Goal: Task Accomplishment & Management: Manage account settings

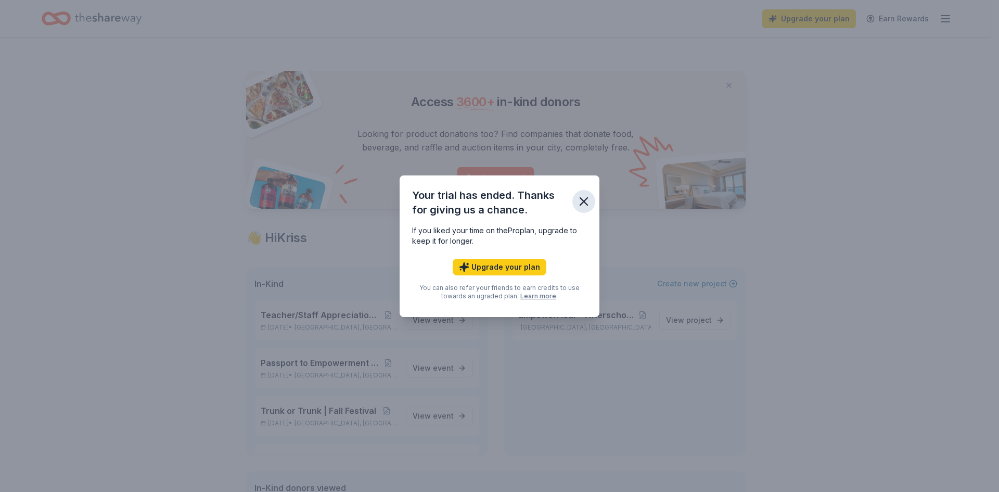
click at [586, 201] on icon "button" at bounding box center [584, 201] width 15 height 15
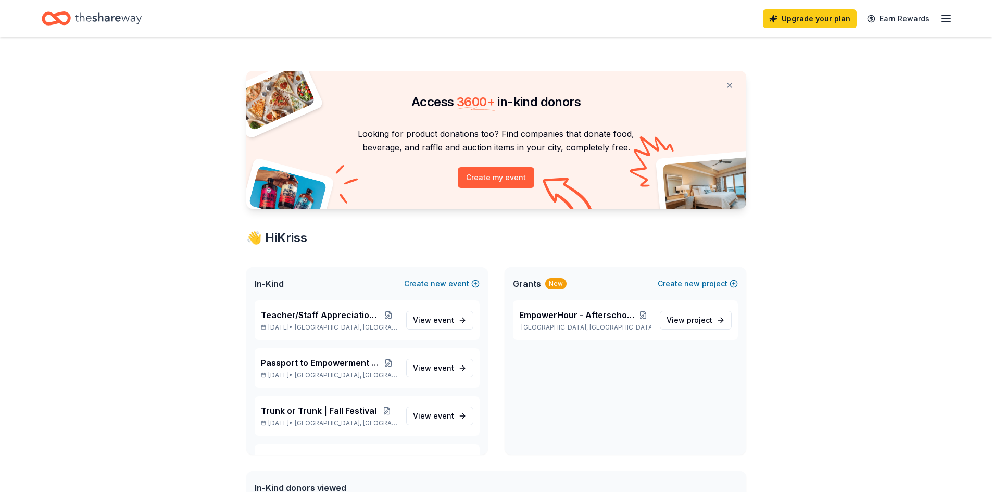
click at [937, 15] on div "Upgrade your plan Earn Rewards" at bounding box center [857, 18] width 189 height 24
click at [943, 23] on icon "button" at bounding box center [945, 18] width 12 height 12
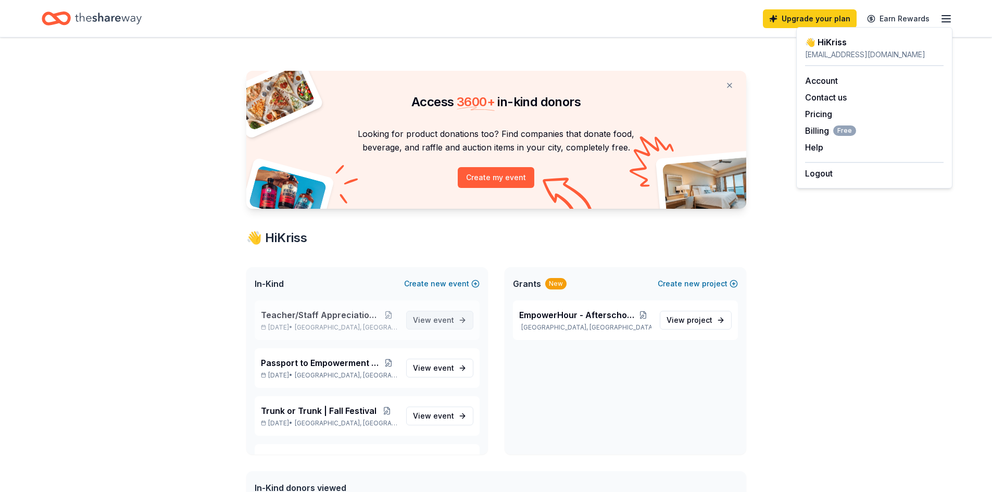
click at [447, 320] on link "View event" at bounding box center [439, 320] width 67 height 19
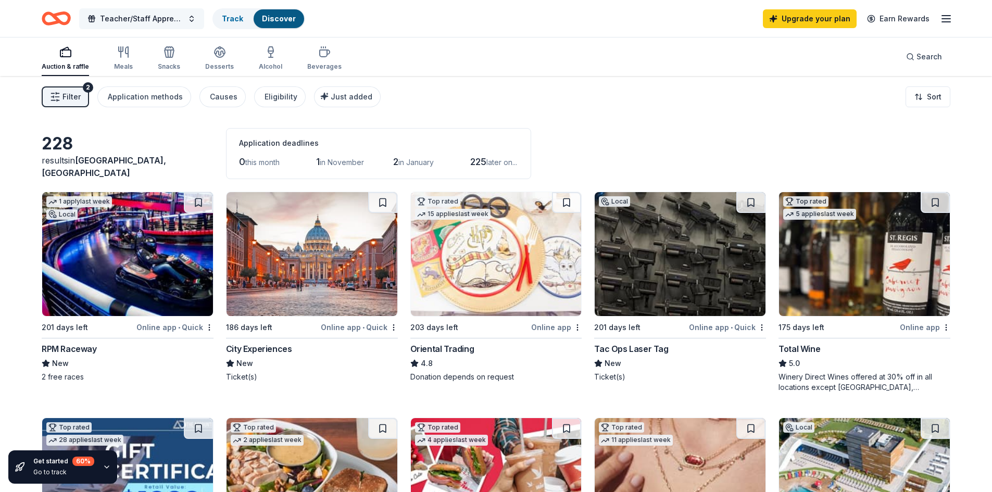
click at [189, 17] on button "Teacher/Staff Appreciation Week" at bounding box center [141, 18] width 125 height 21
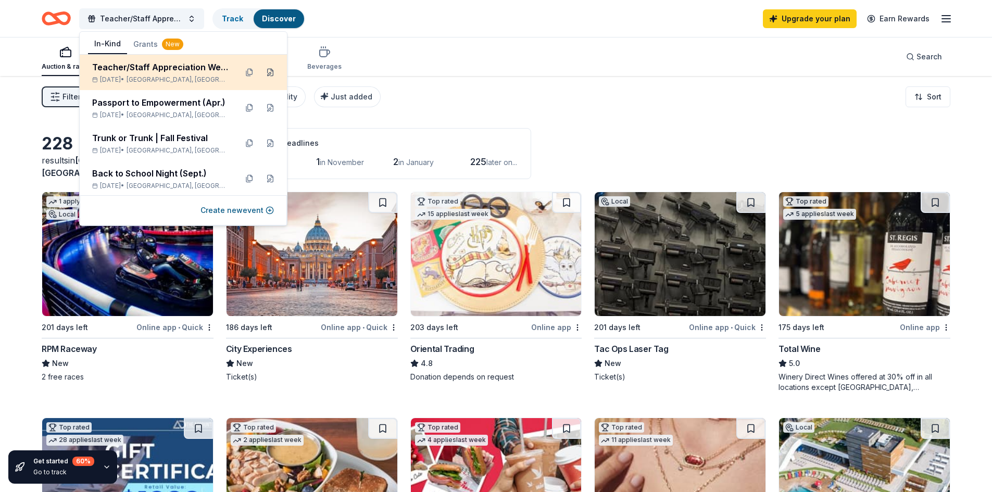
click at [265, 71] on button at bounding box center [270, 72] width 17 height 17
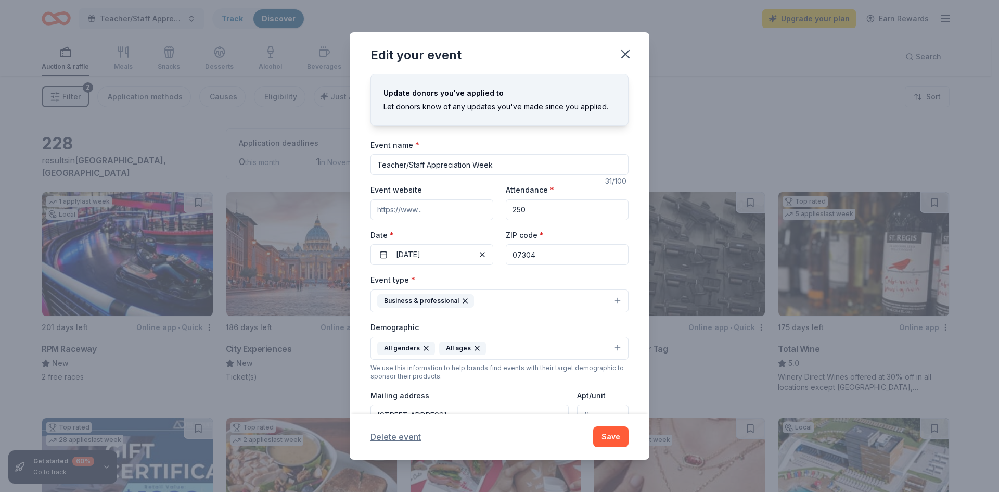
click at [397, 437] on button "Delete event" at bounding box center [396, 436] width 50 height 12
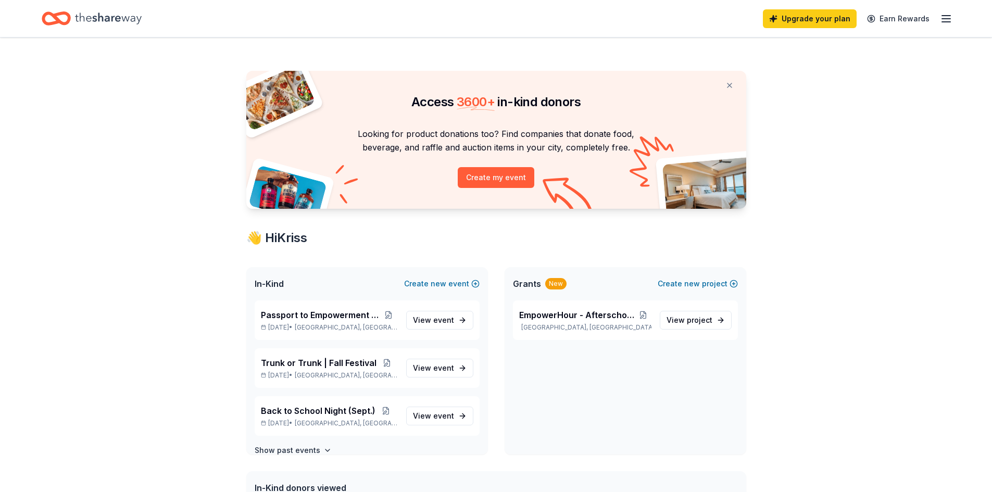
click at [952, 17] on div "Upgrade your plan Earn Rewards" at bounding box center [496, 18] width 992 height 37
click at [946, 14] on icon "button" at bounding box center [945, 18] width 12 height 12
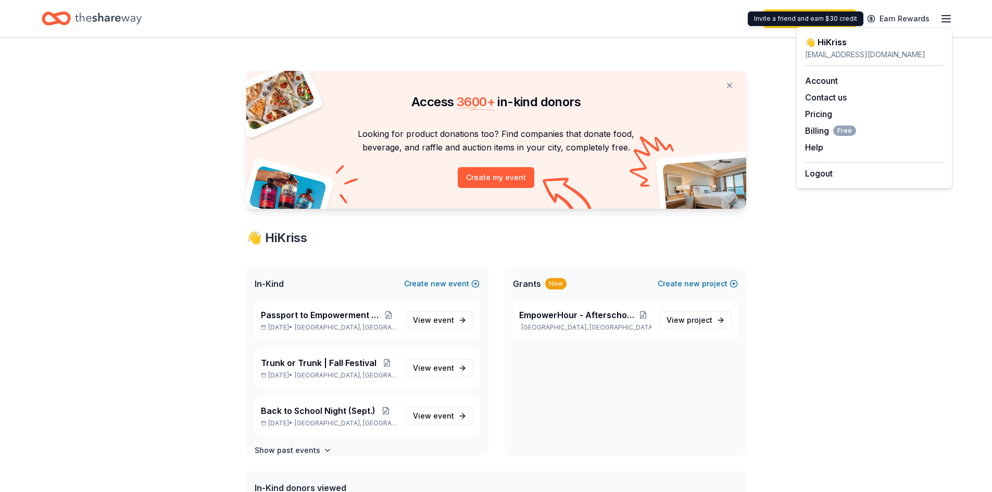
drag, startPoint x: 946, startPoint y: 14, endPoint x: 842, endPoint y: 46, distance: 109.0
click at [842, 46] on body "Upgrade your plan Earn Rewards Access 3600 + in-kind donors Looking for product…" at bounding box center [496, 246] width 992 height 492
click at [842, 46] on div "👋 Hi [PERSON_NAME]" at bounding box center [874, 42] width 138 height 12
click at [828, 82] on link "Account" at bounding box center [821, 80] width 33 height 10
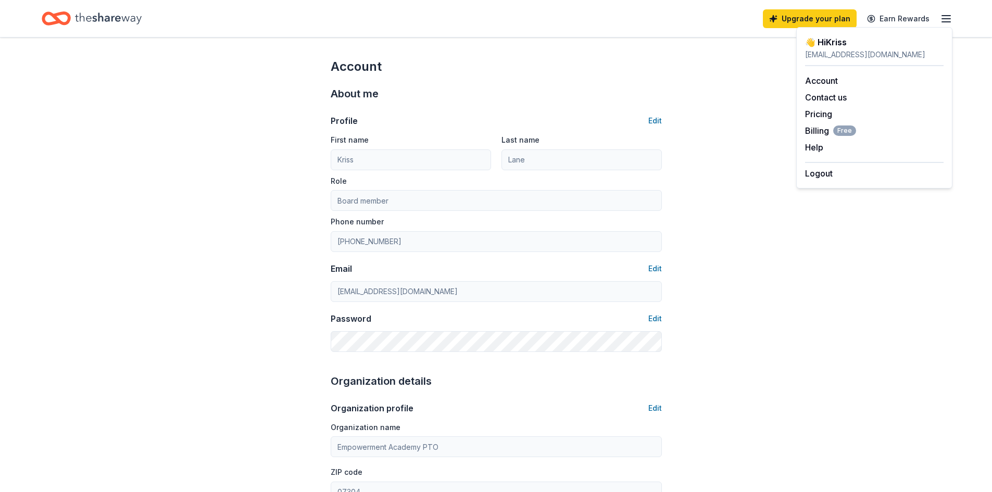
click at [116, 14] on icon "Home" at bounding box center [108, 18] width 67 height 21
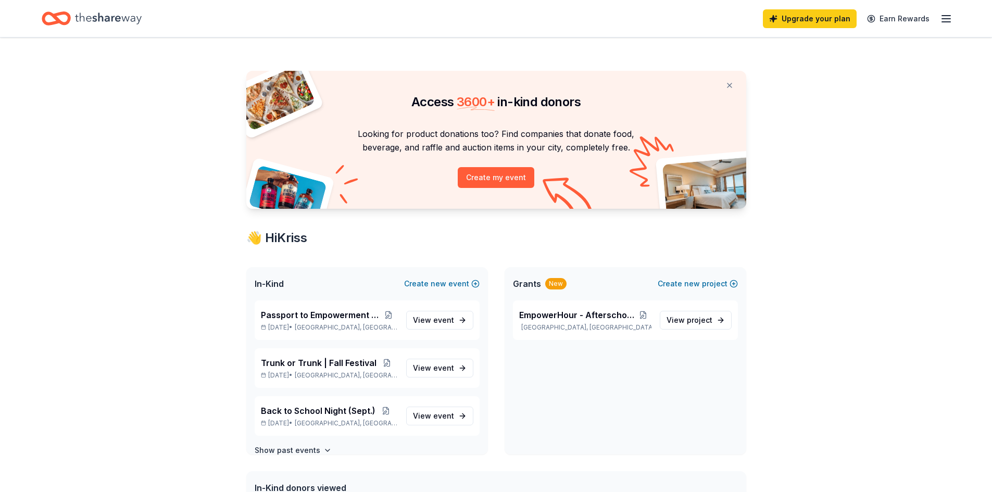
click at [116, 14] on icon "Home" at bounding box center [108, 18] width 67 height 21
click at [384, 316] on button at bounding box center [388, 315] width 19 height 8
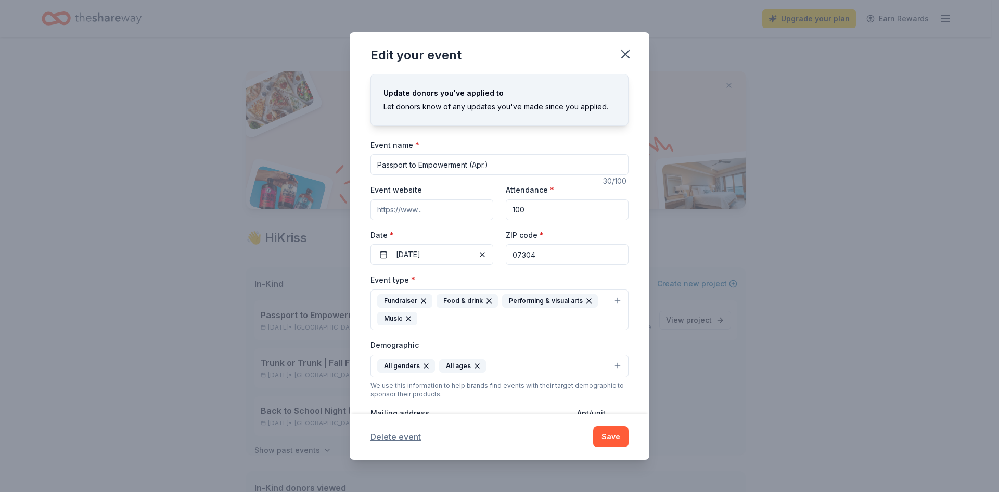
click at [402, 440] on button "Delete event" at bounding box center [396, 436] width 50 height 12
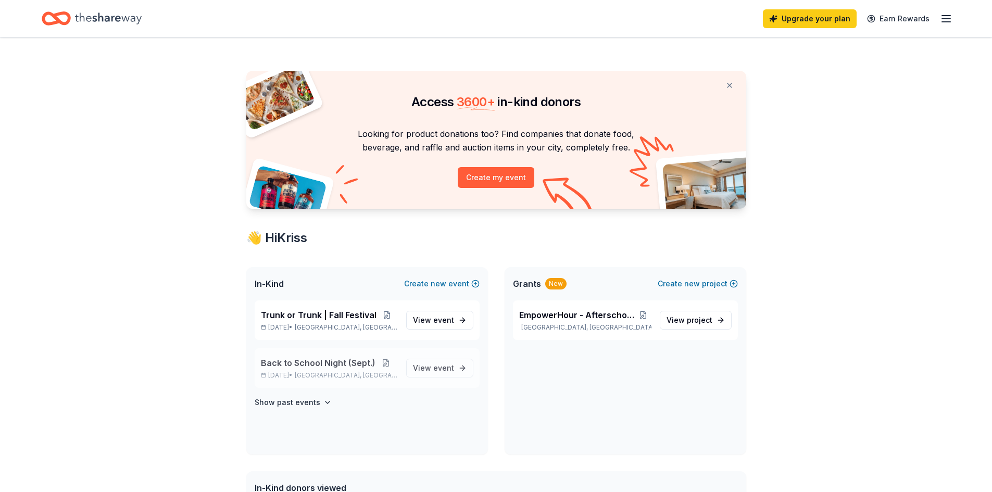
click at [385, 364] on button at bounding box center [385, 363] width 21 height 8
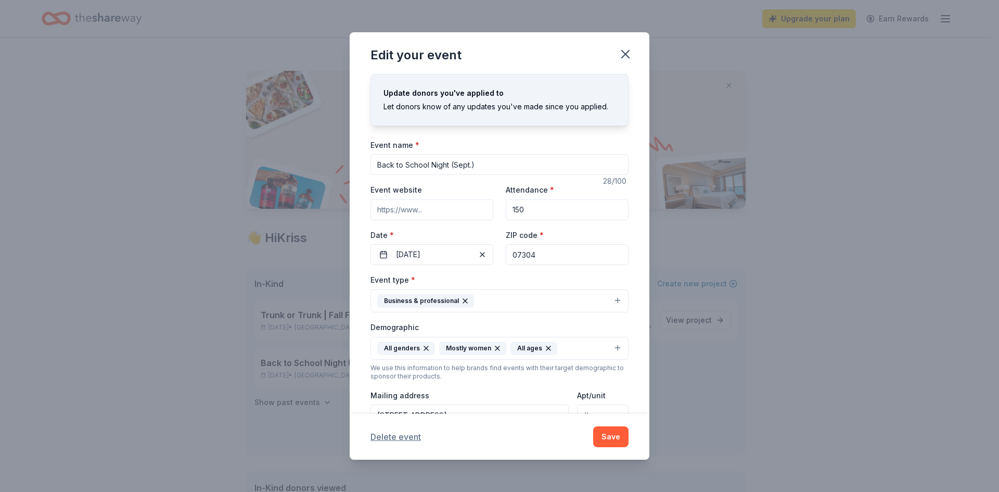
click at [402, 437] on button "Delete event" at bounding box center [396, 436] width 50 height 12
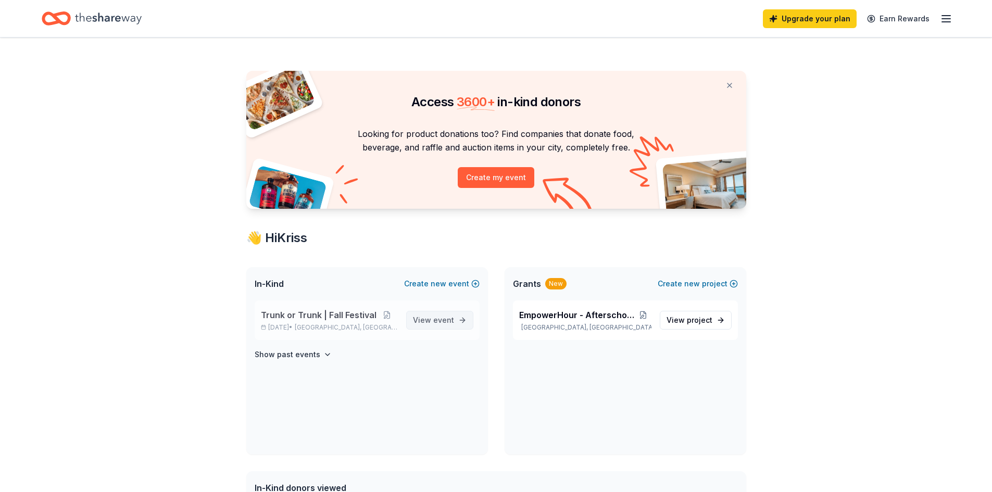
click at [438, 325] on span "View event" at bounding box center [433, 320] width 41 height 12
